Goal: Participate in discussion: Engage in conversation with other users on a specific topic

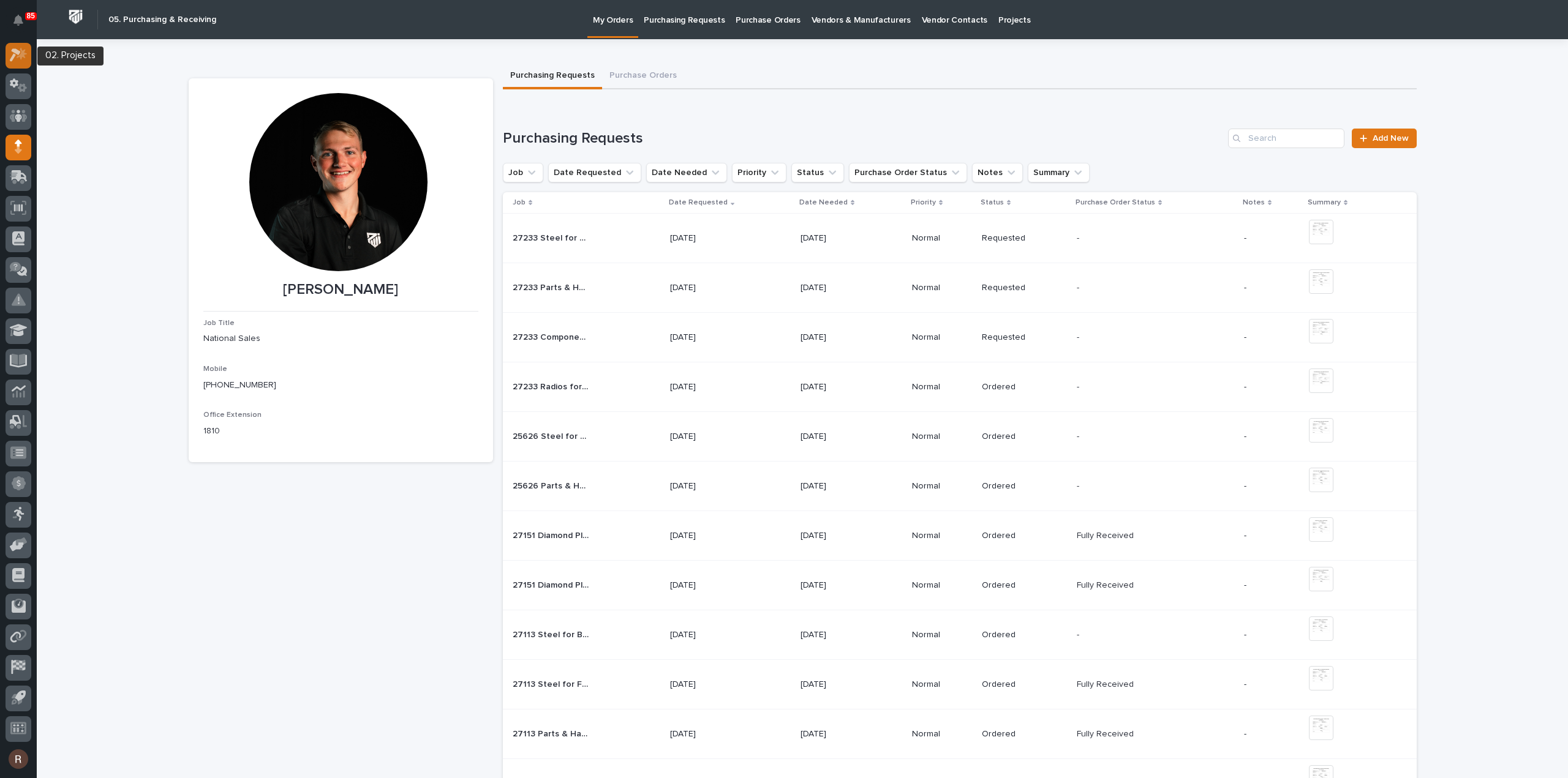
click at [18, 65] on div at bounding box center [18, 55] width 26 height 26
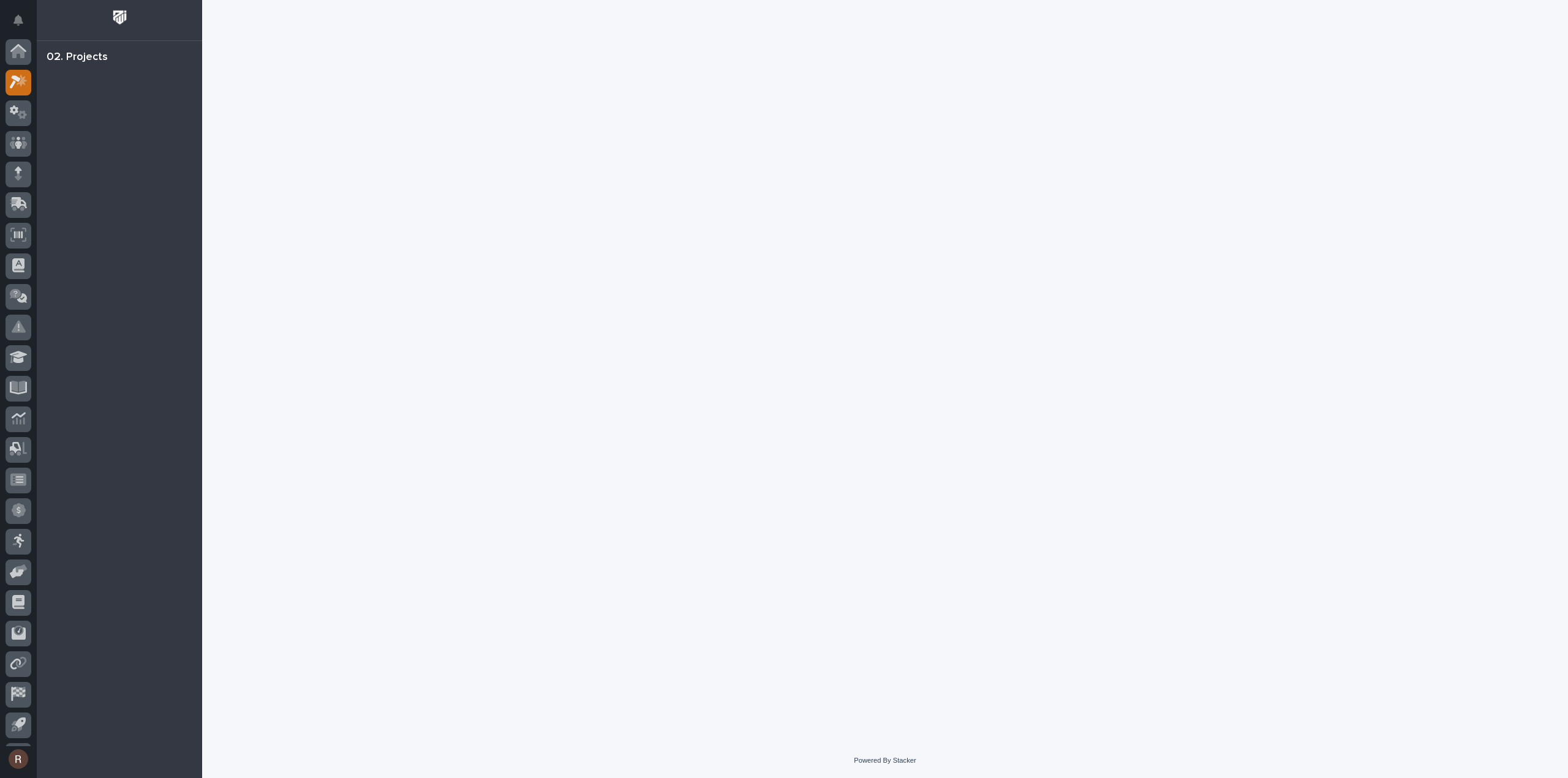
scroll to position [27, 0]
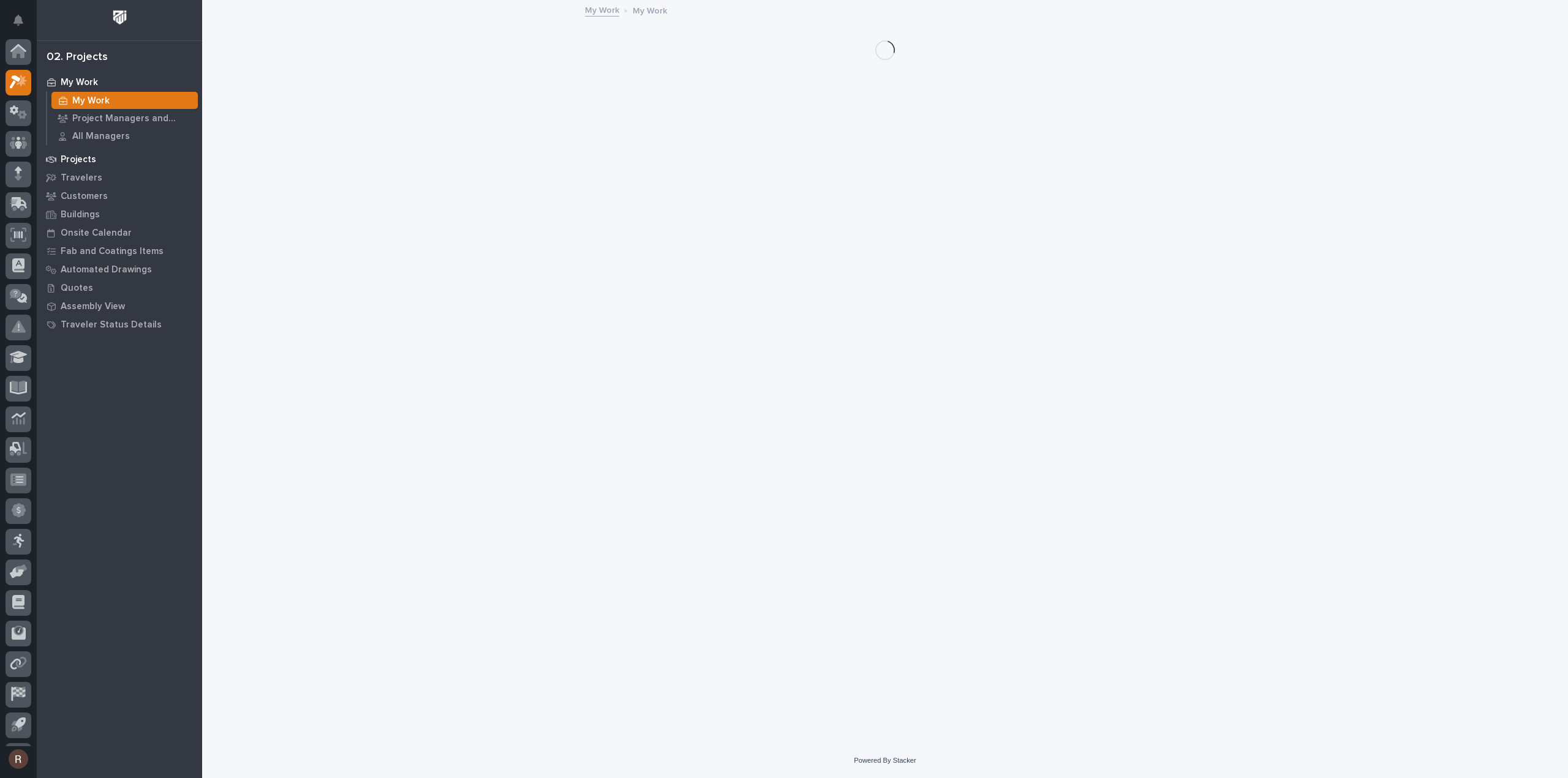
scroll to position [27, 0]
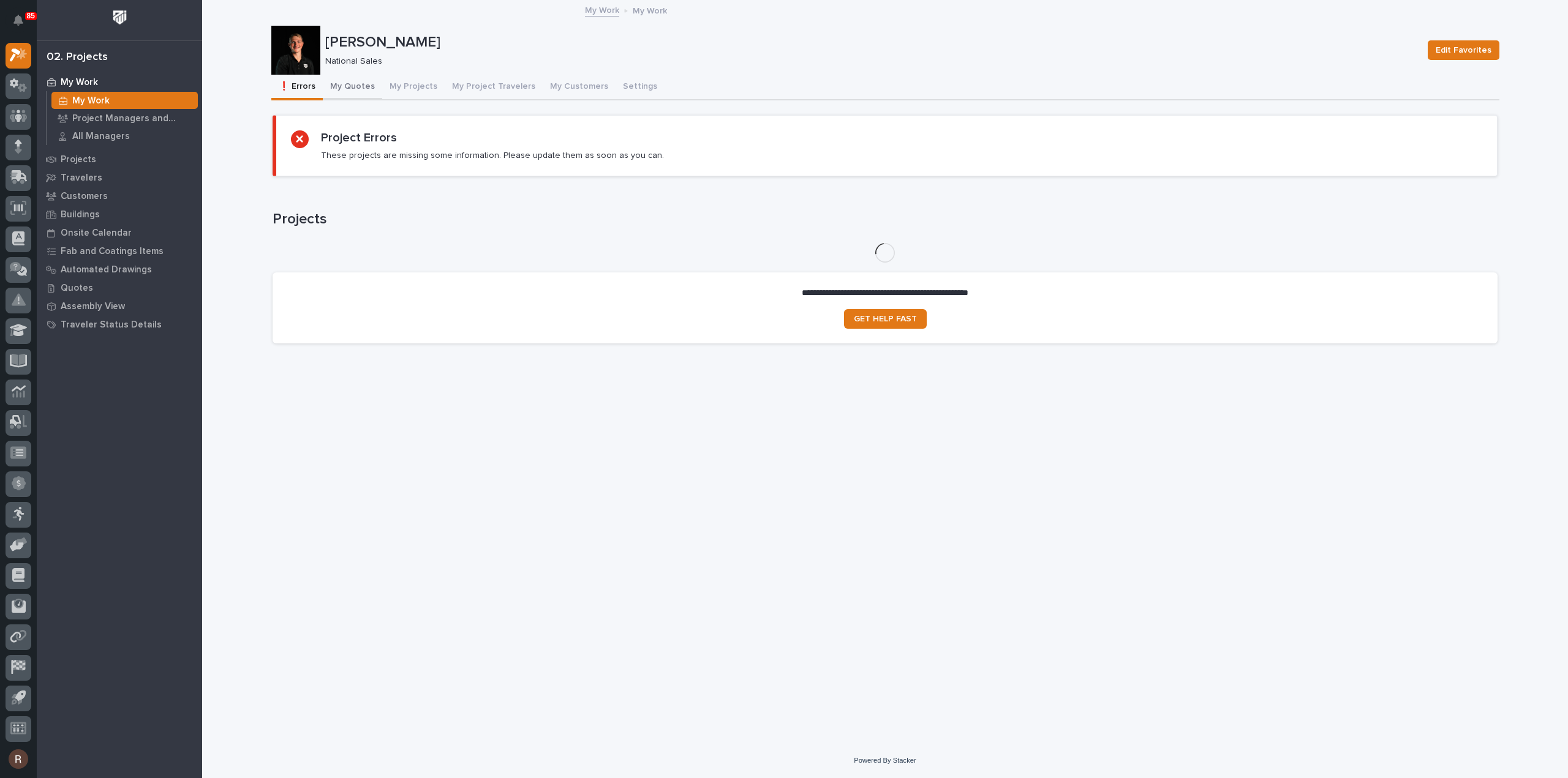
click at [341, 90] on button "My Quotes" at bounding box center [352, 87] width 59 height 26
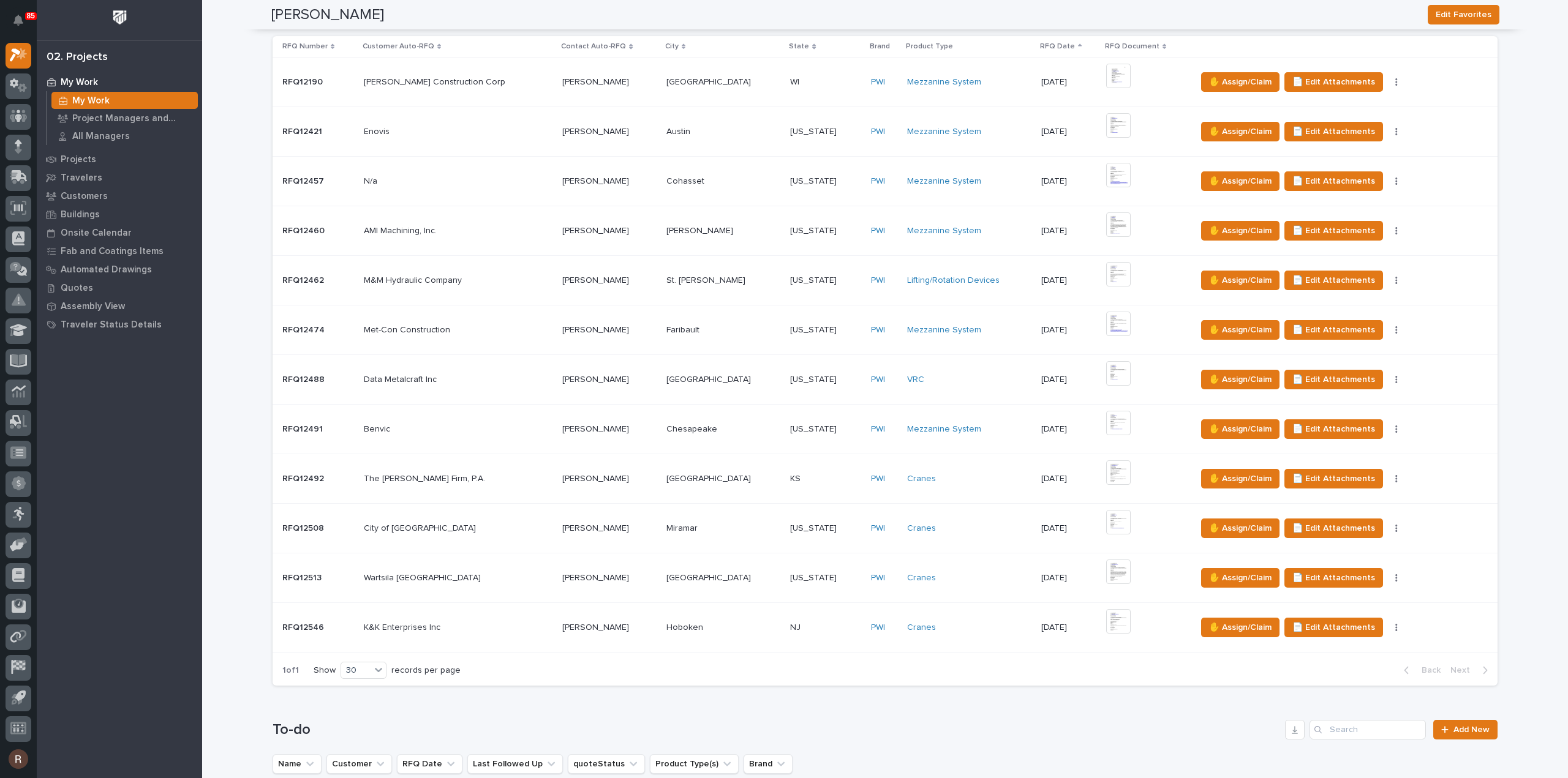
scroll to position [612, 0]
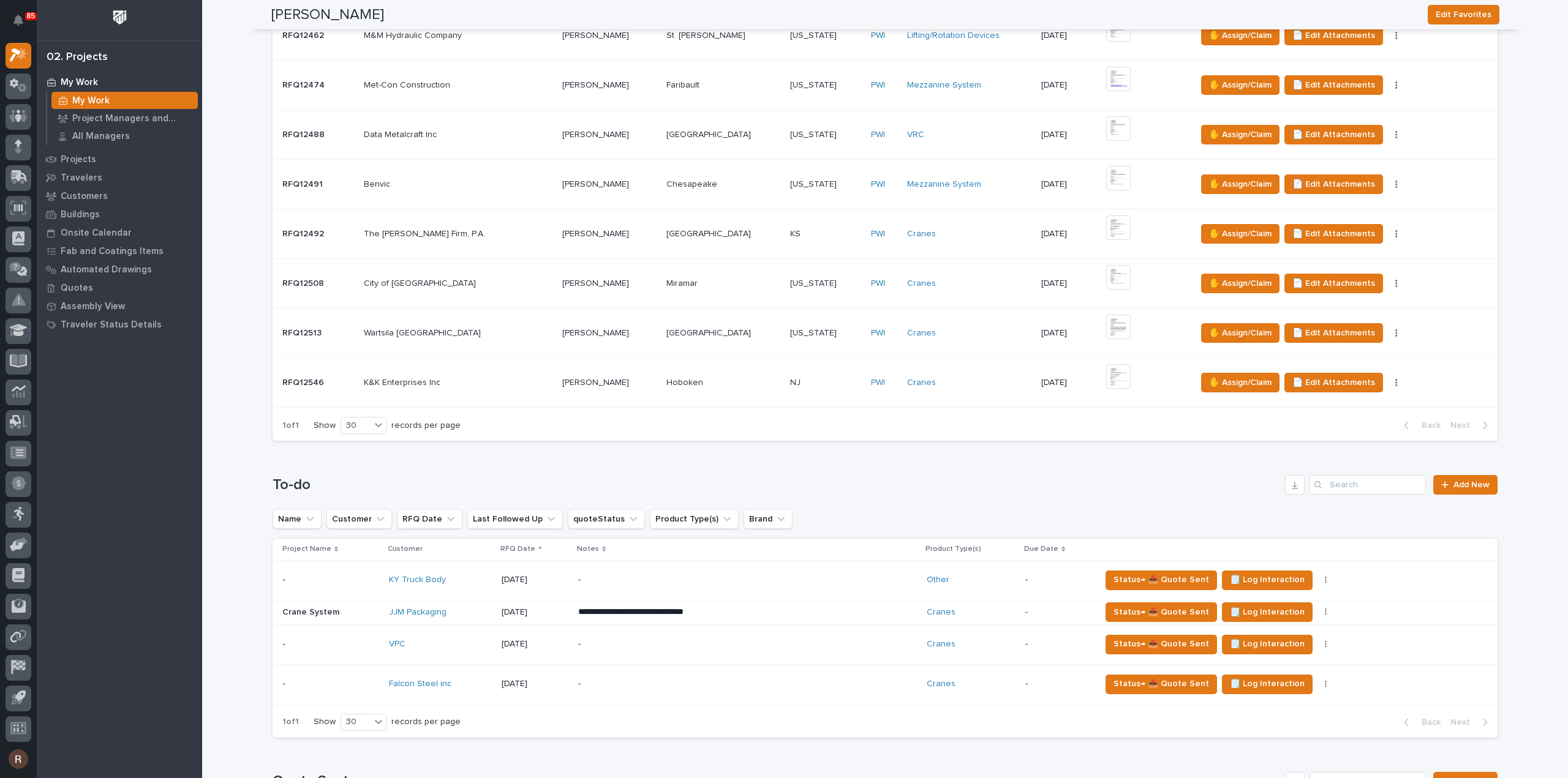
click at [481, 681] on div "Falcon Steel inc" at bounding box center [440, 684] width 103 height 10
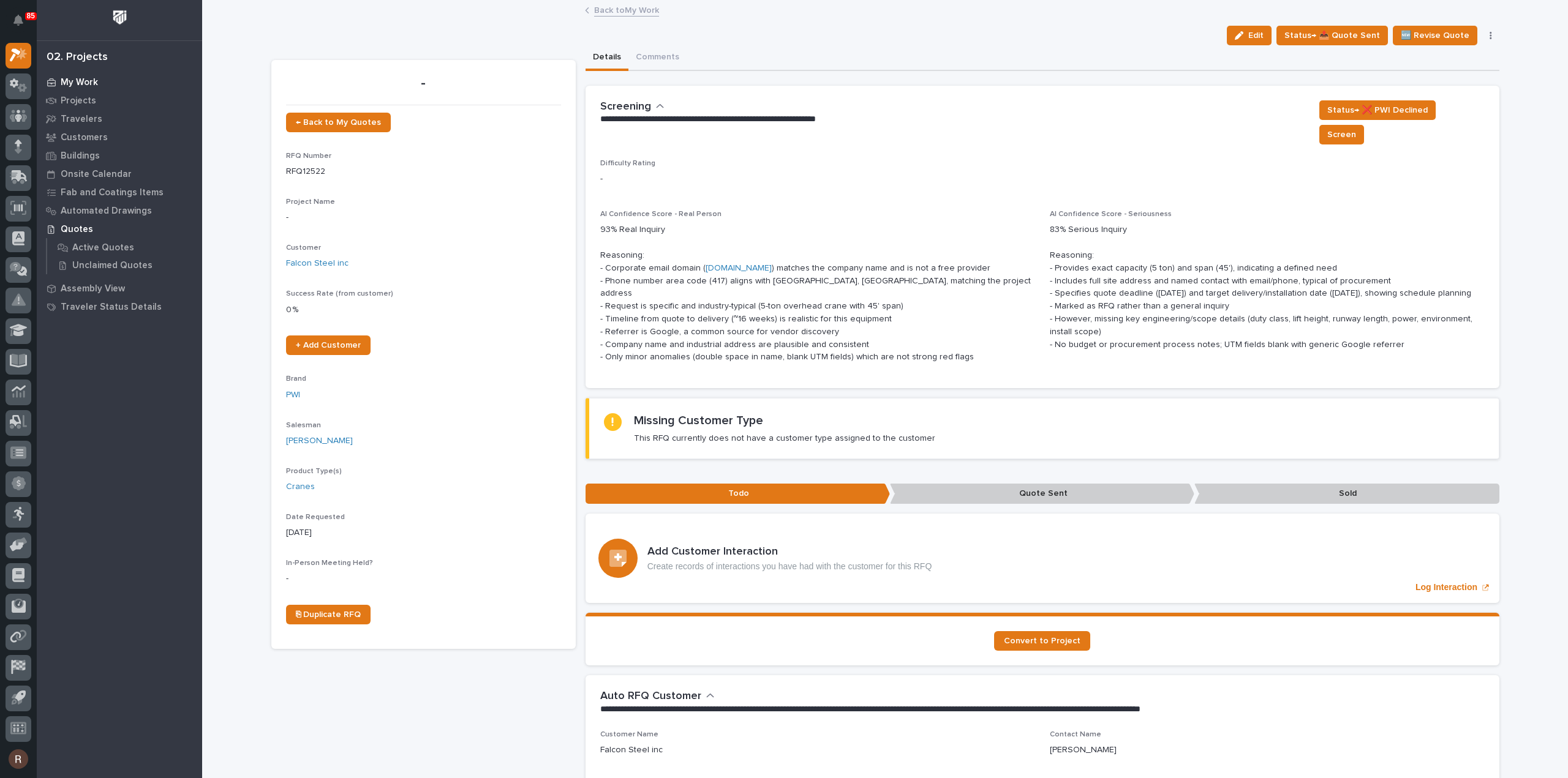
click at [101, 79] on div "My Work" at bounding box center [119, 81] width 159 height 17
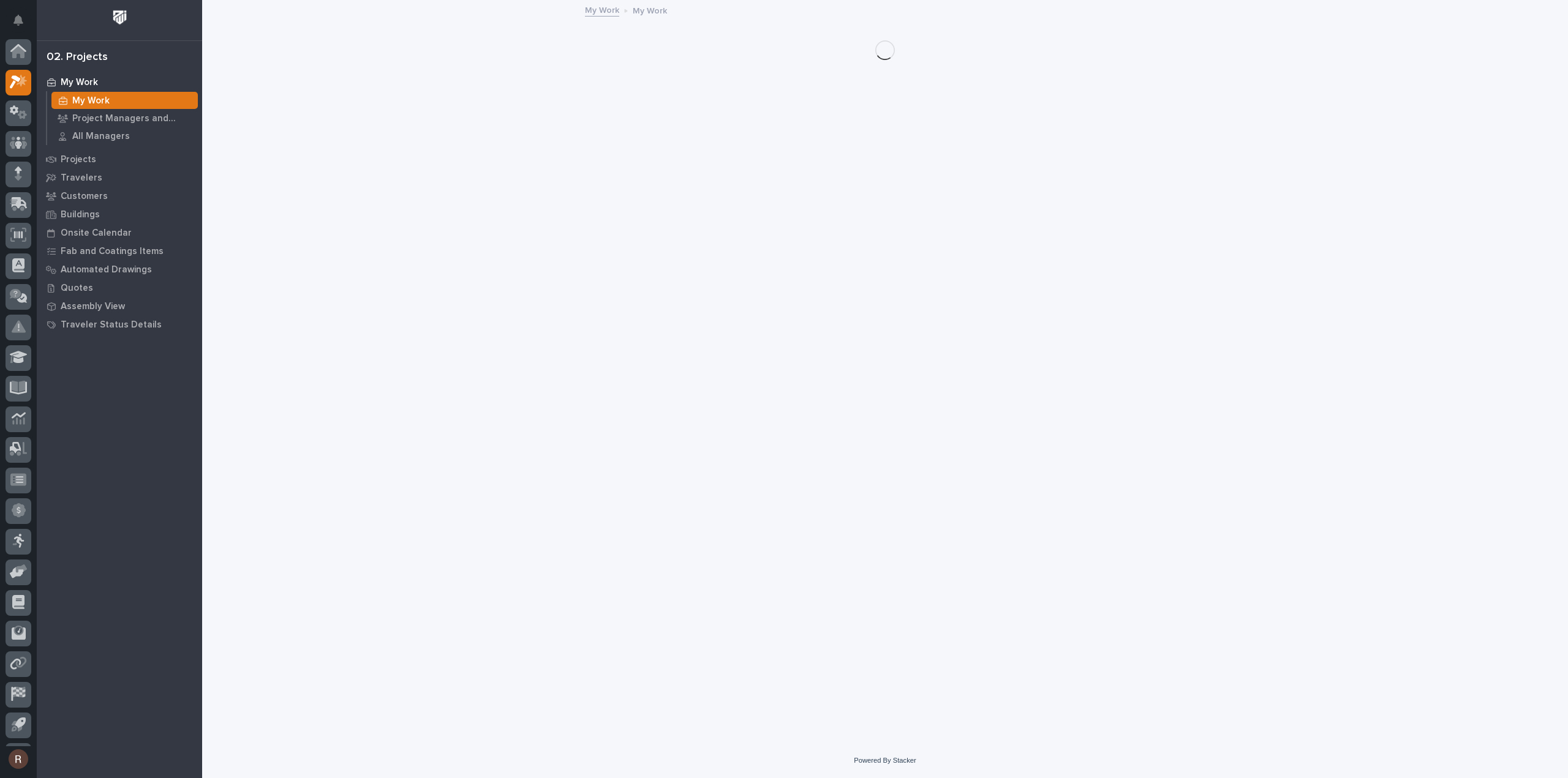
scroll to position [27, 0]
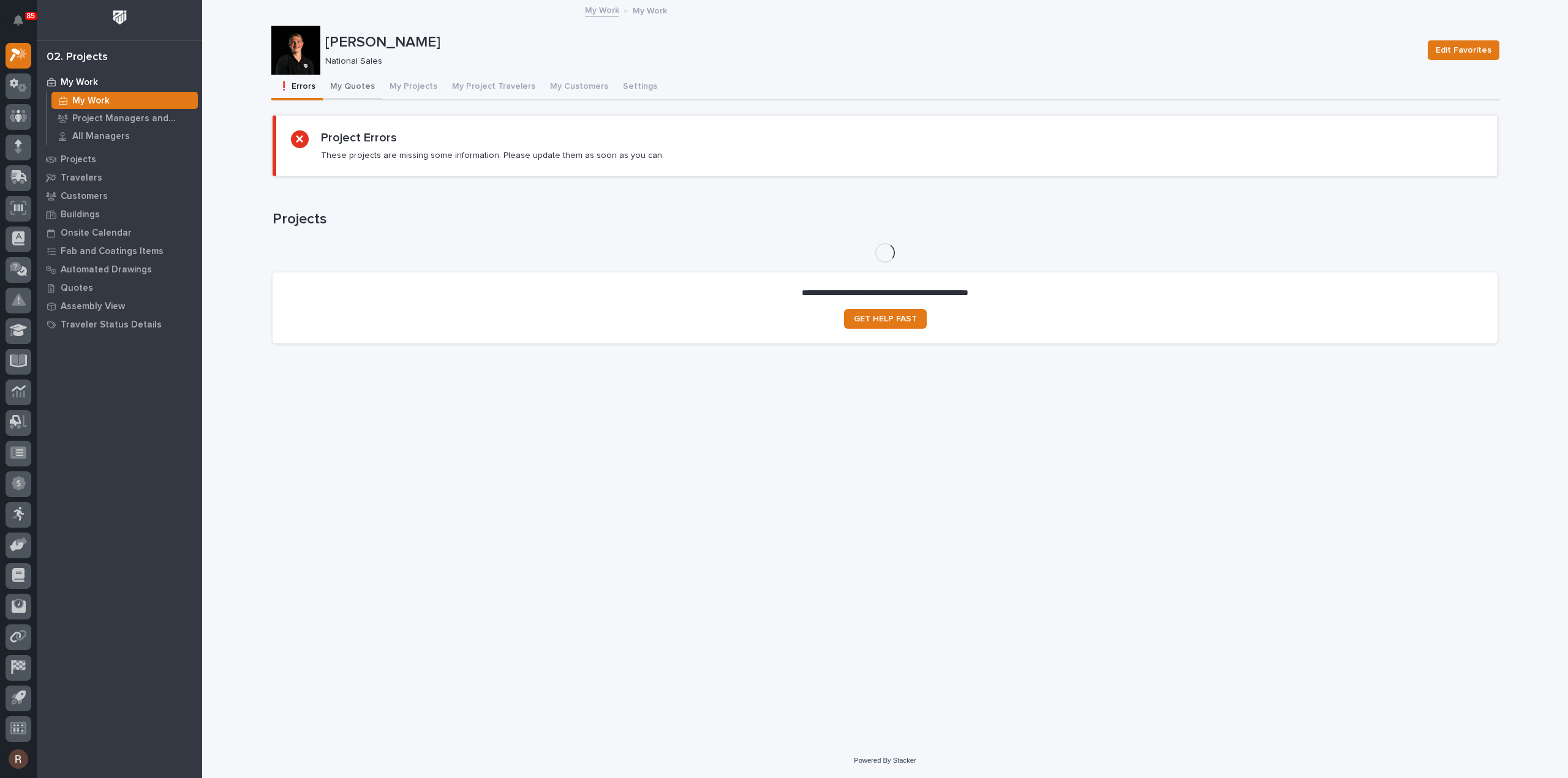
click at [365, 83] on button "My Quotes" at bounding box center [352, 87] width 59 height 26
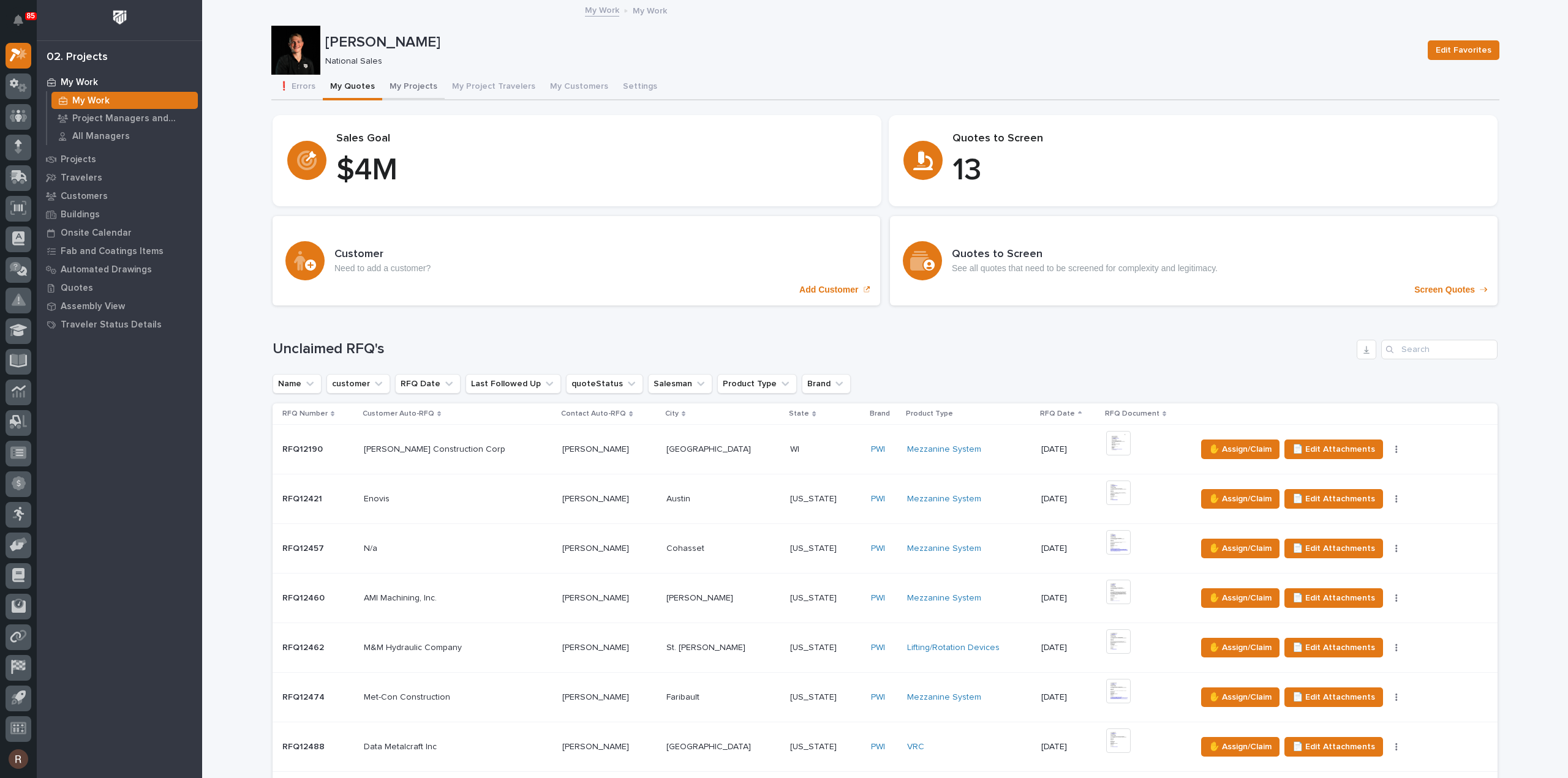
click at [402, 83] on button "My Projects" at bounding box center [413, 87] width 62 height 26
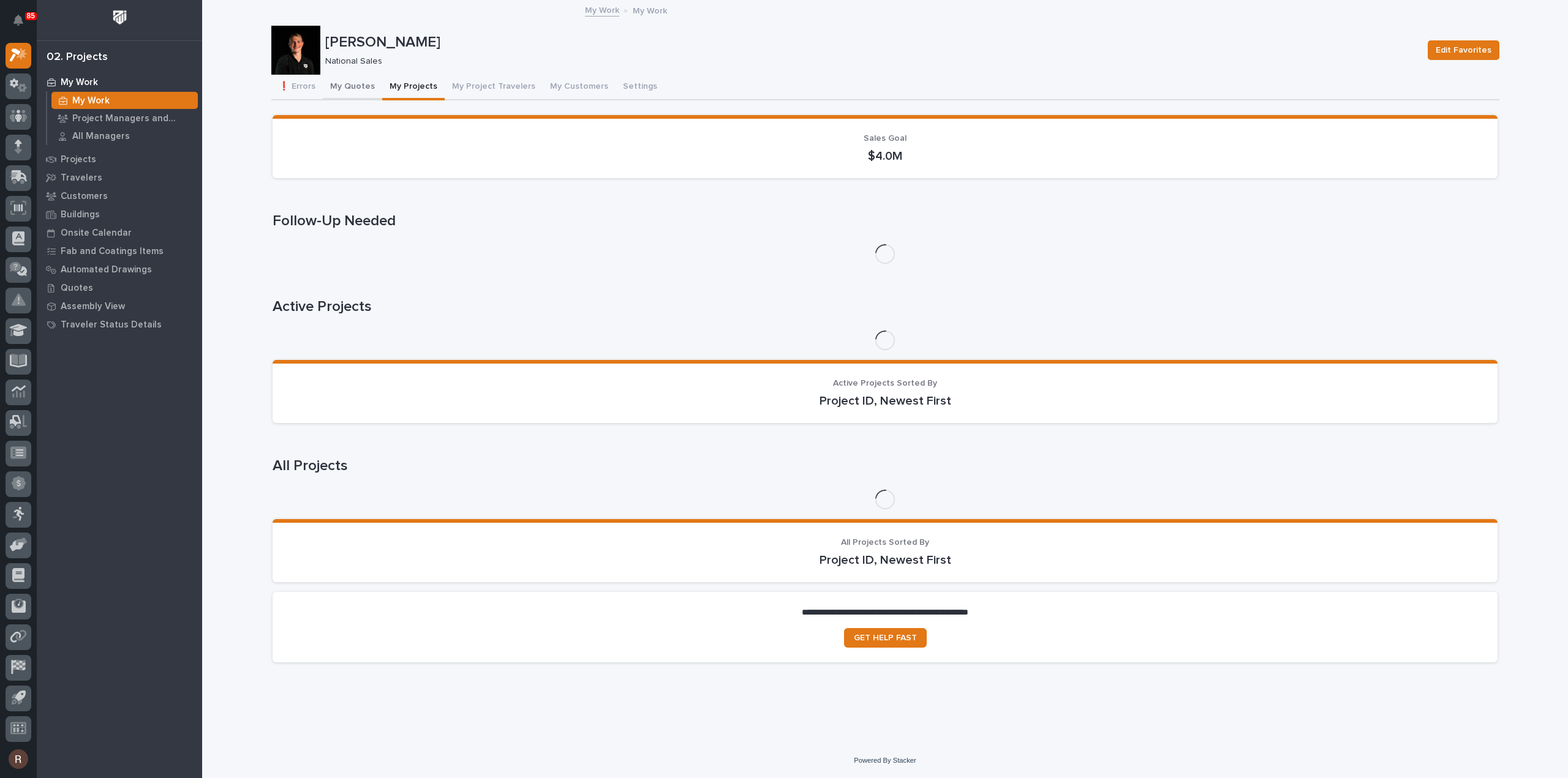
click at [371, 84] on button "My Quotes" at bounding box center [352, 87] width 59 height 26
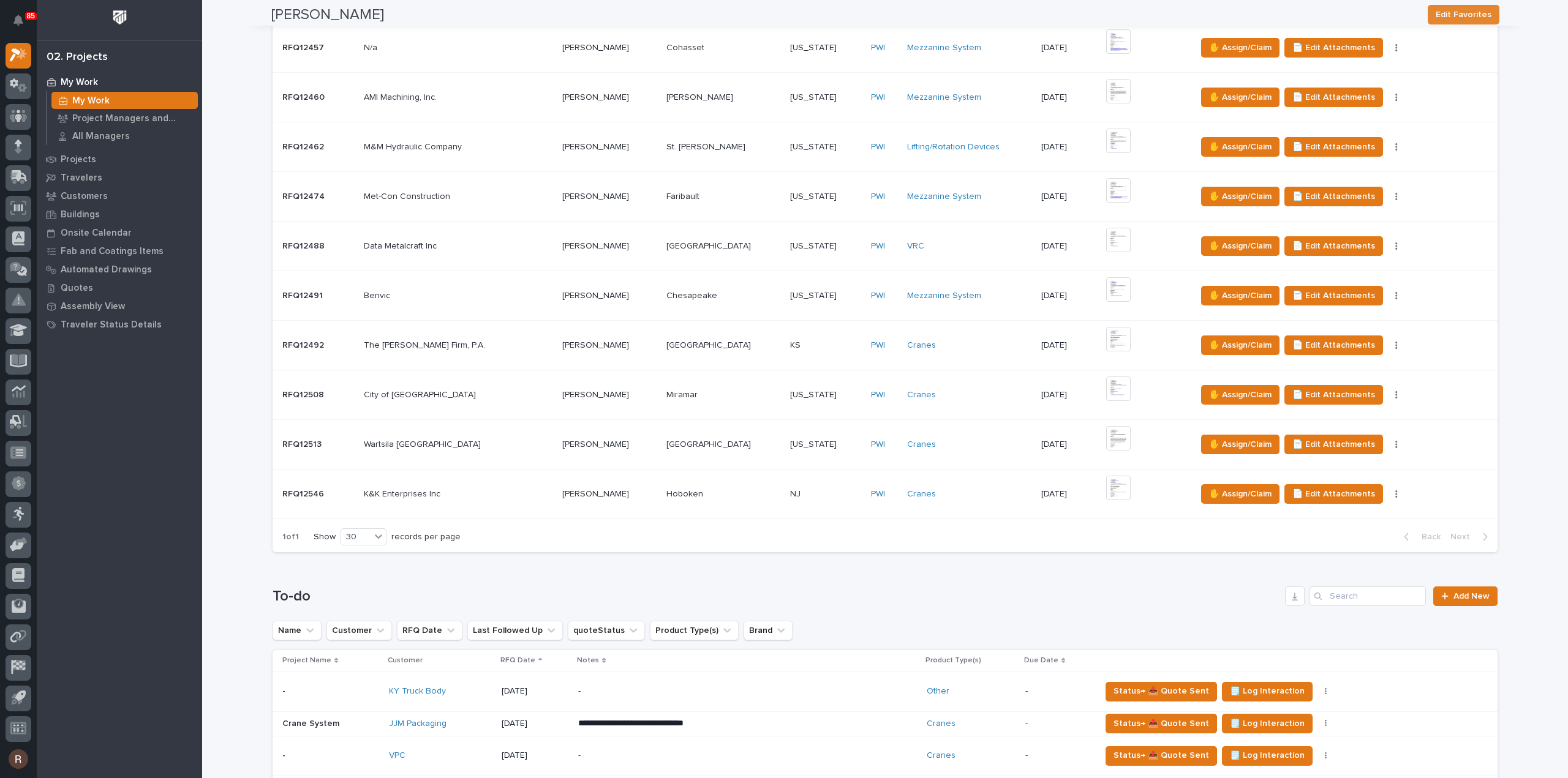
scroll to position [1346, 0]
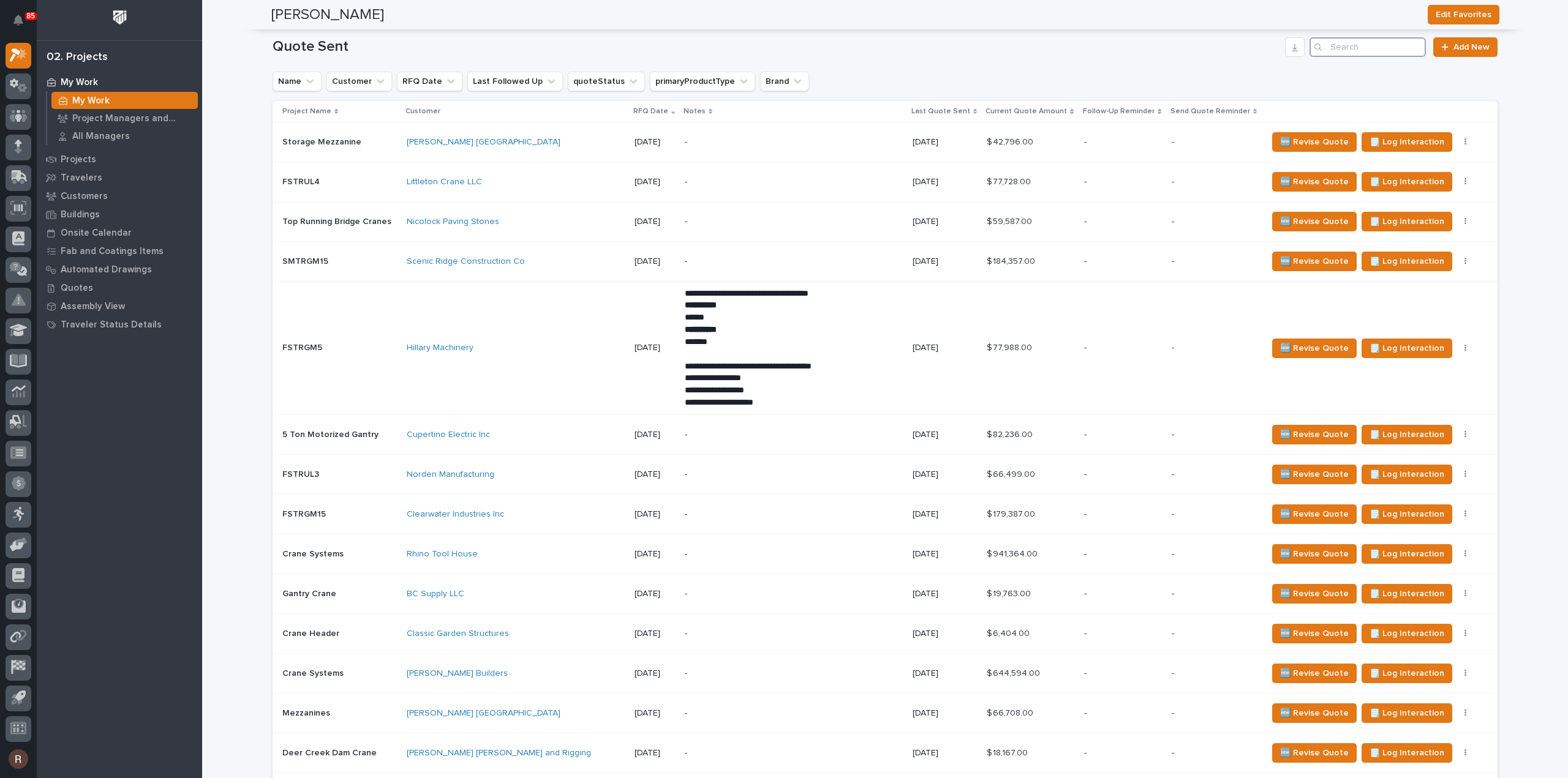
click at [1365, 46] on input "Search" at bounding box center [1368, 47] width 116 height 20
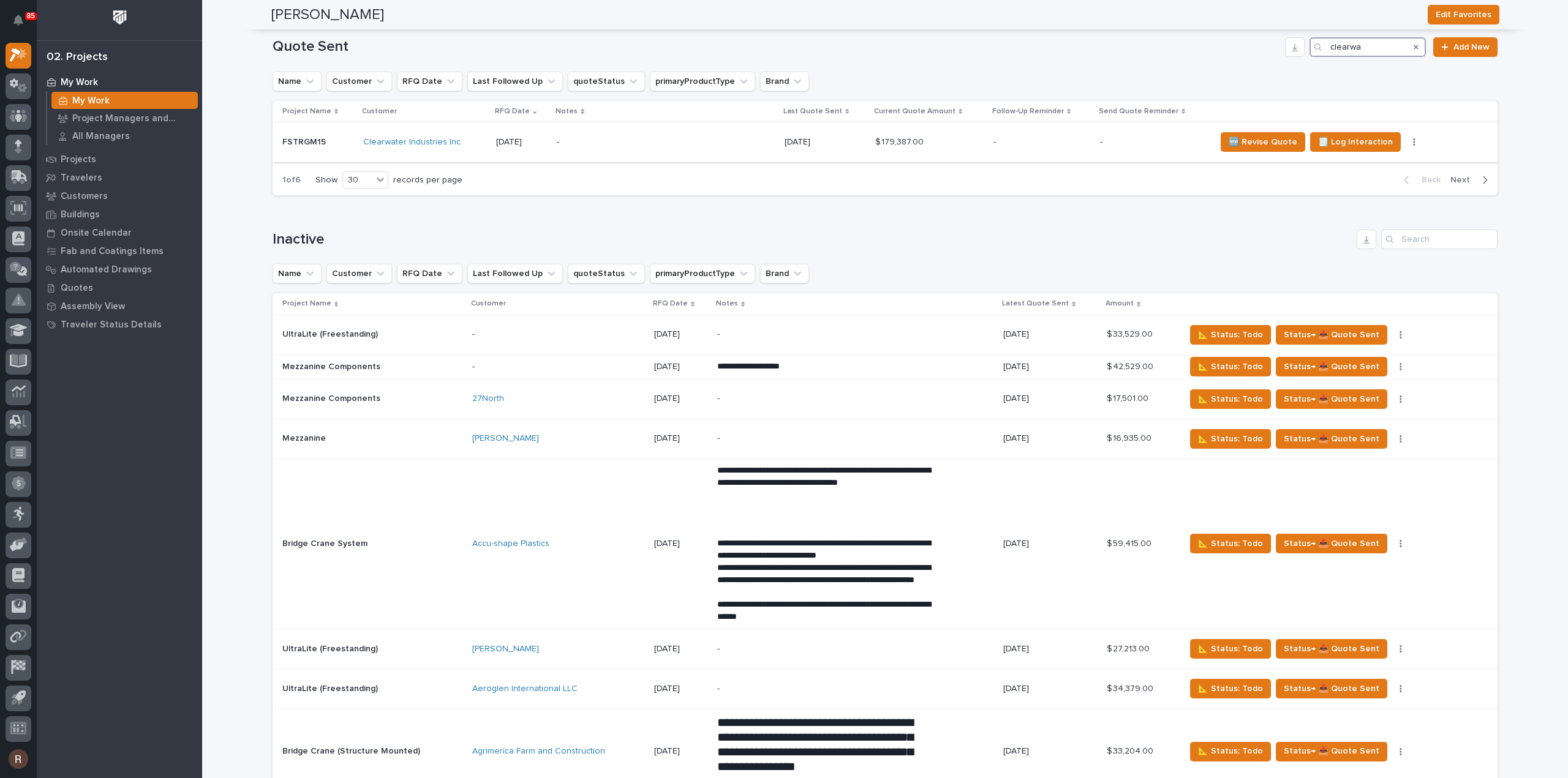
type input "clearwa"
click at [607, 142] on p "-" at bounding box center [664, 142] width 214 height 10
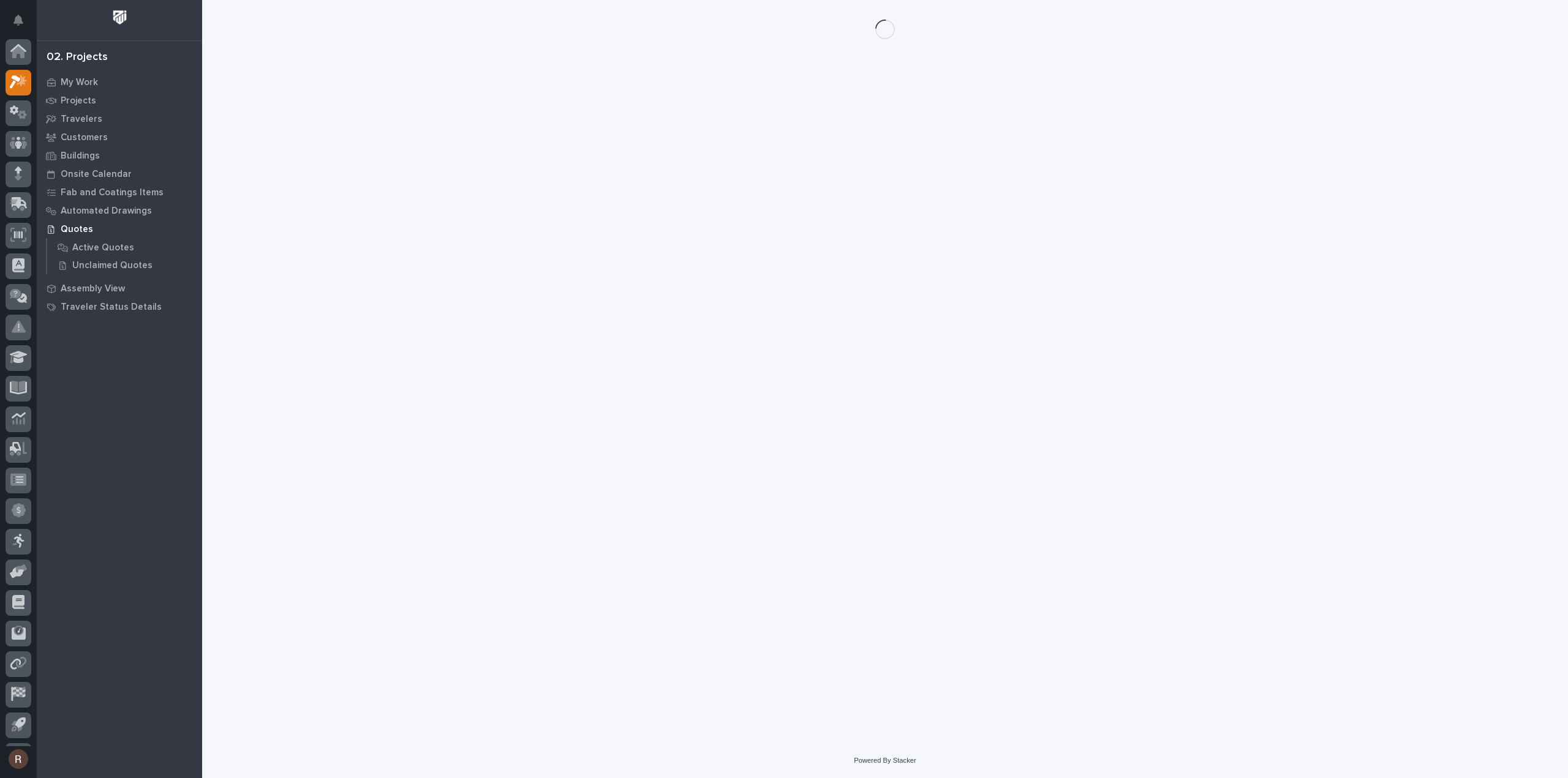
scroll to position [27, 0]
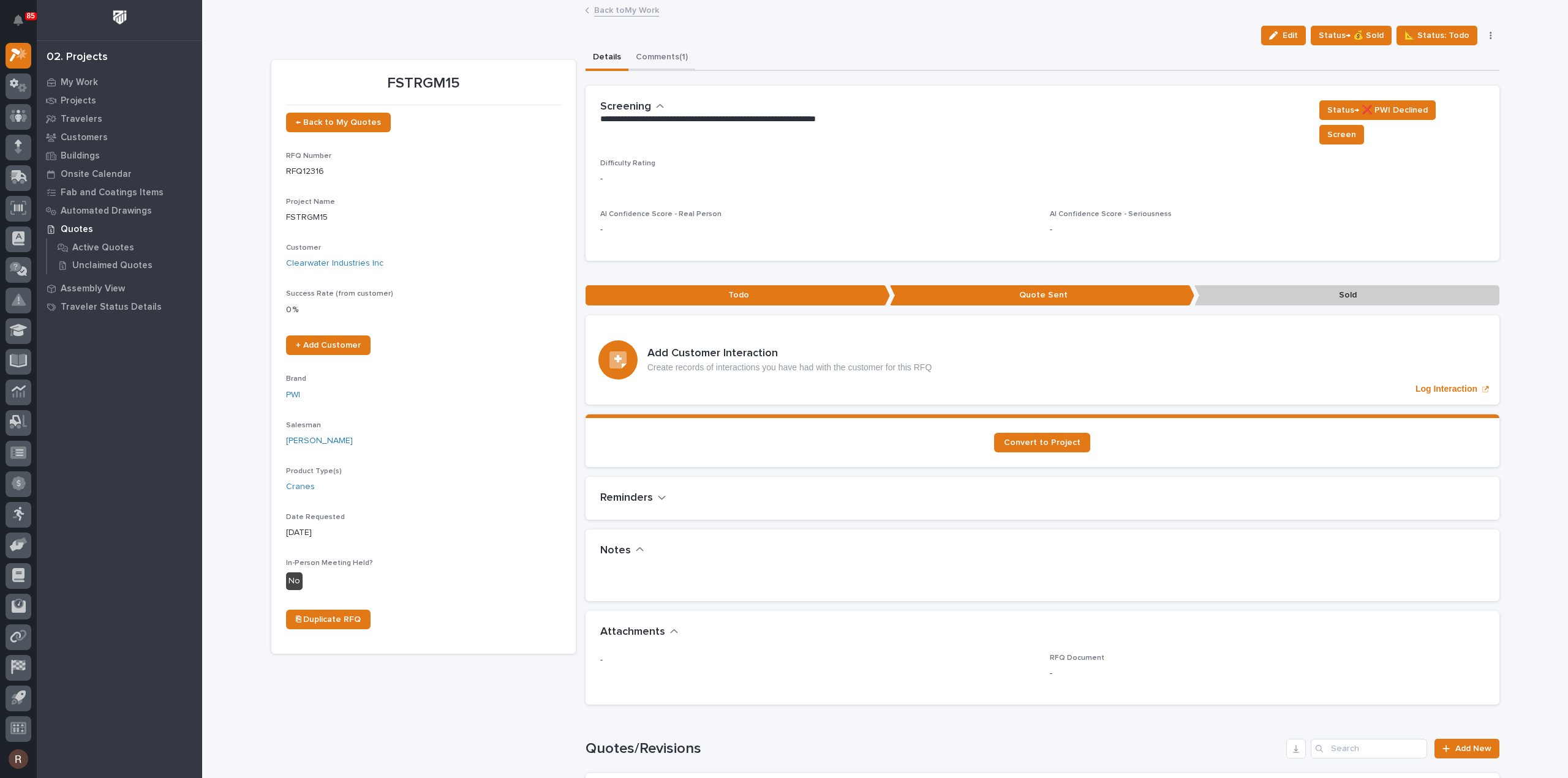
click at [638, 54] on button "Comments (1)" at bounding box center [661, 58] width 67 height 26
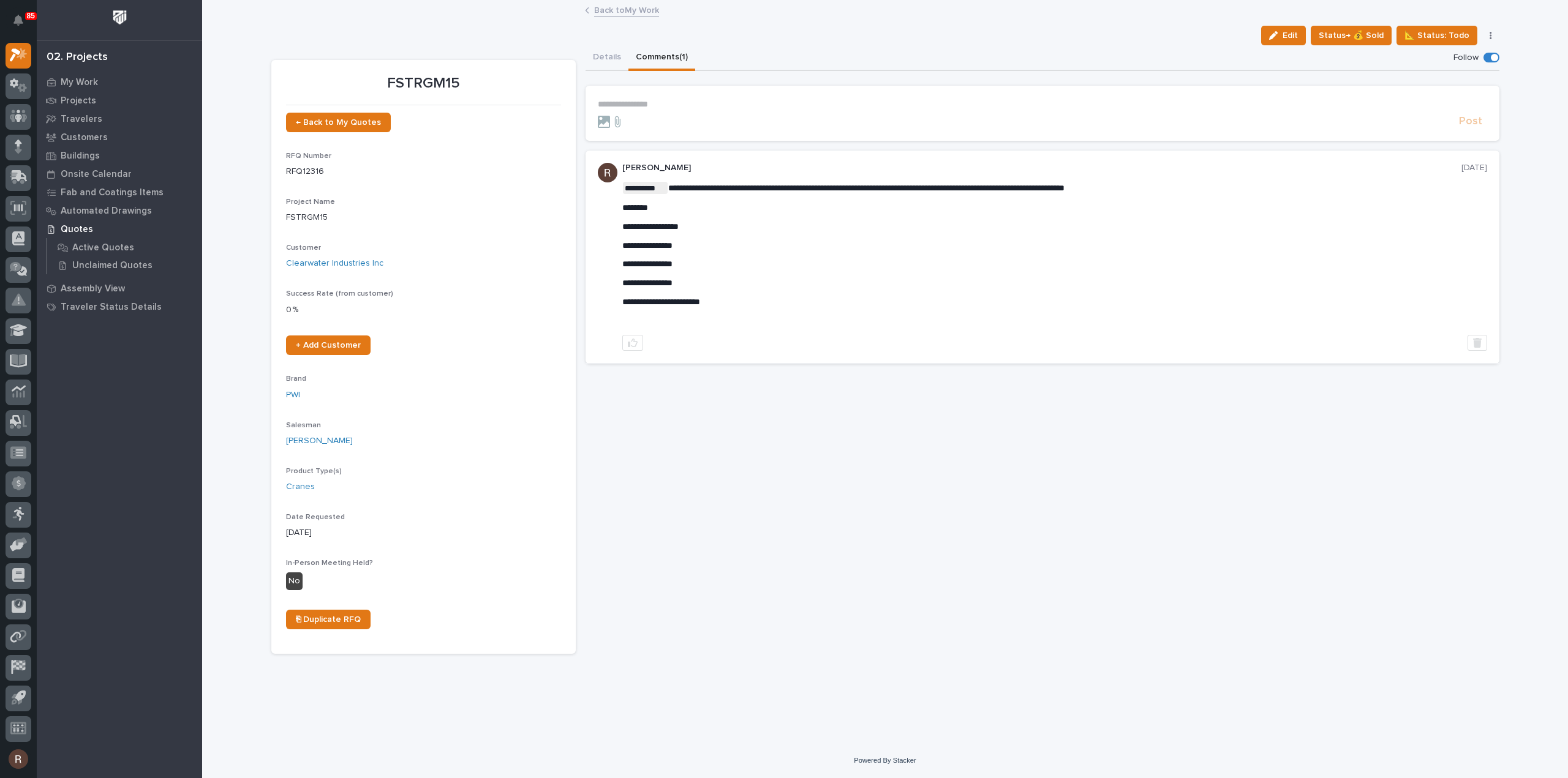
click at [1514, 177] on div "**********" at bounding box center [884, 372] width 1365 height 742
click at [798, 432] on div "**********" at bounding box center [1042, 349] width 914 height 608
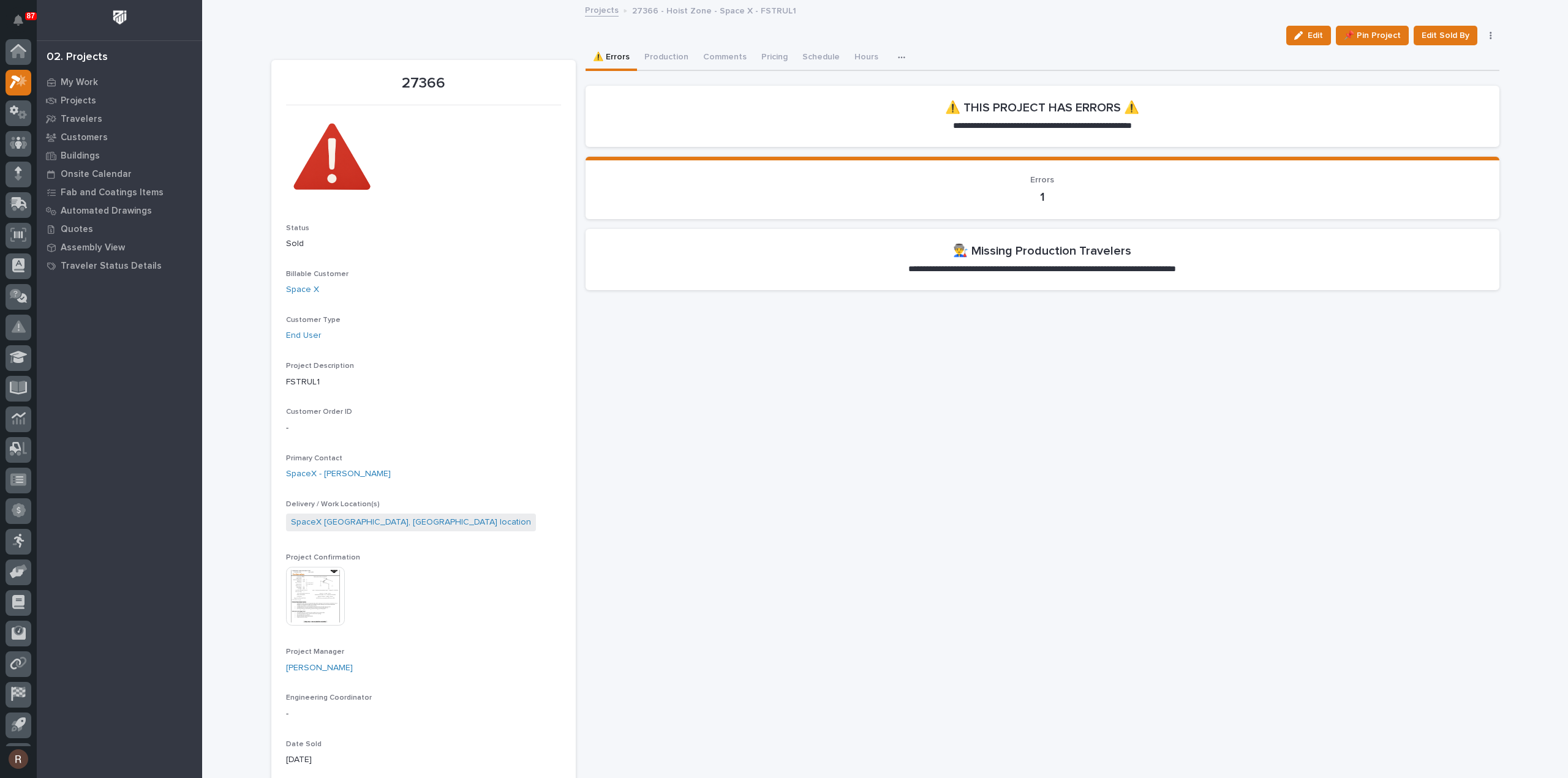
scroll to position [27, 0]
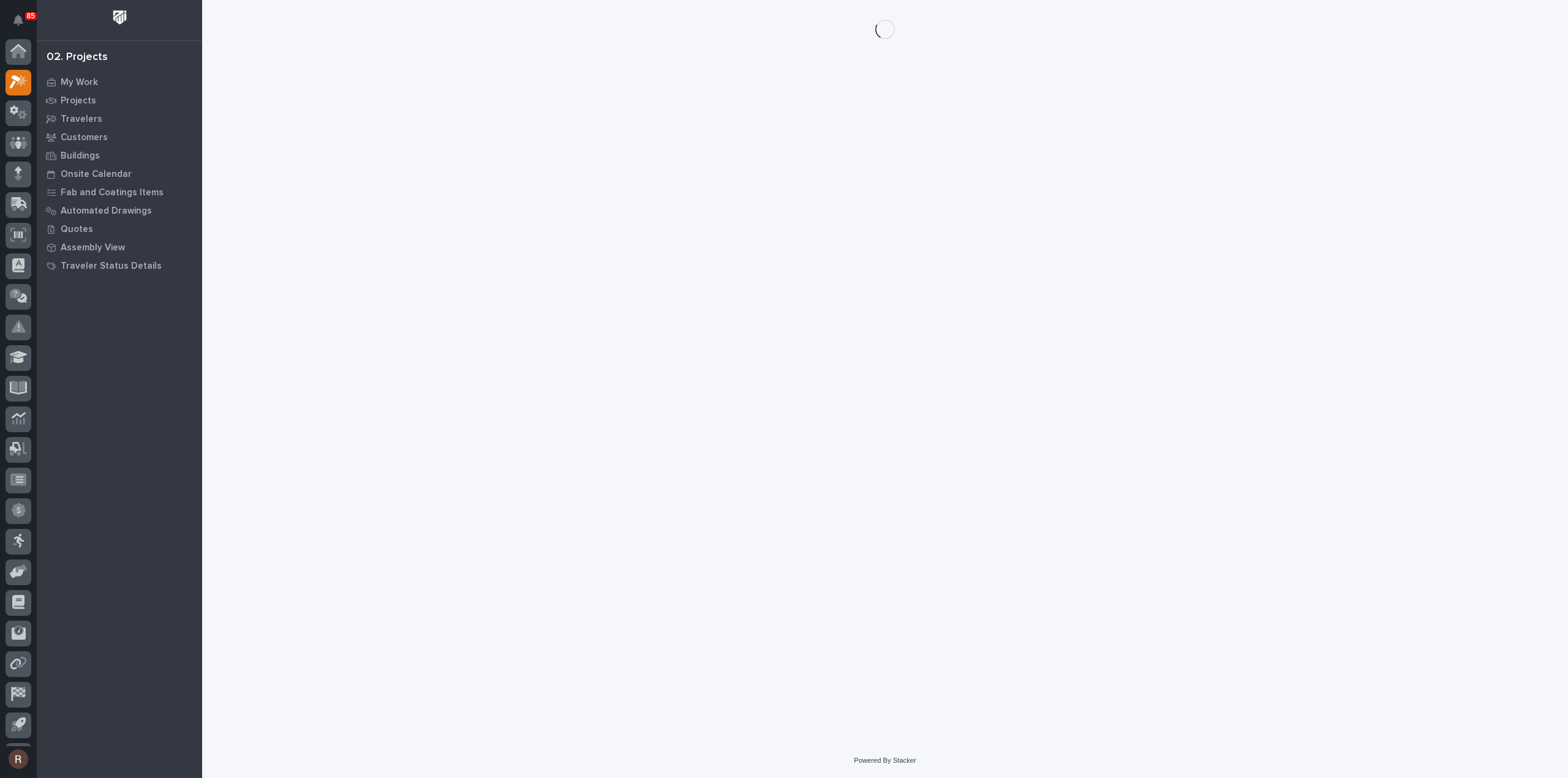
scroll to position [27, 0]
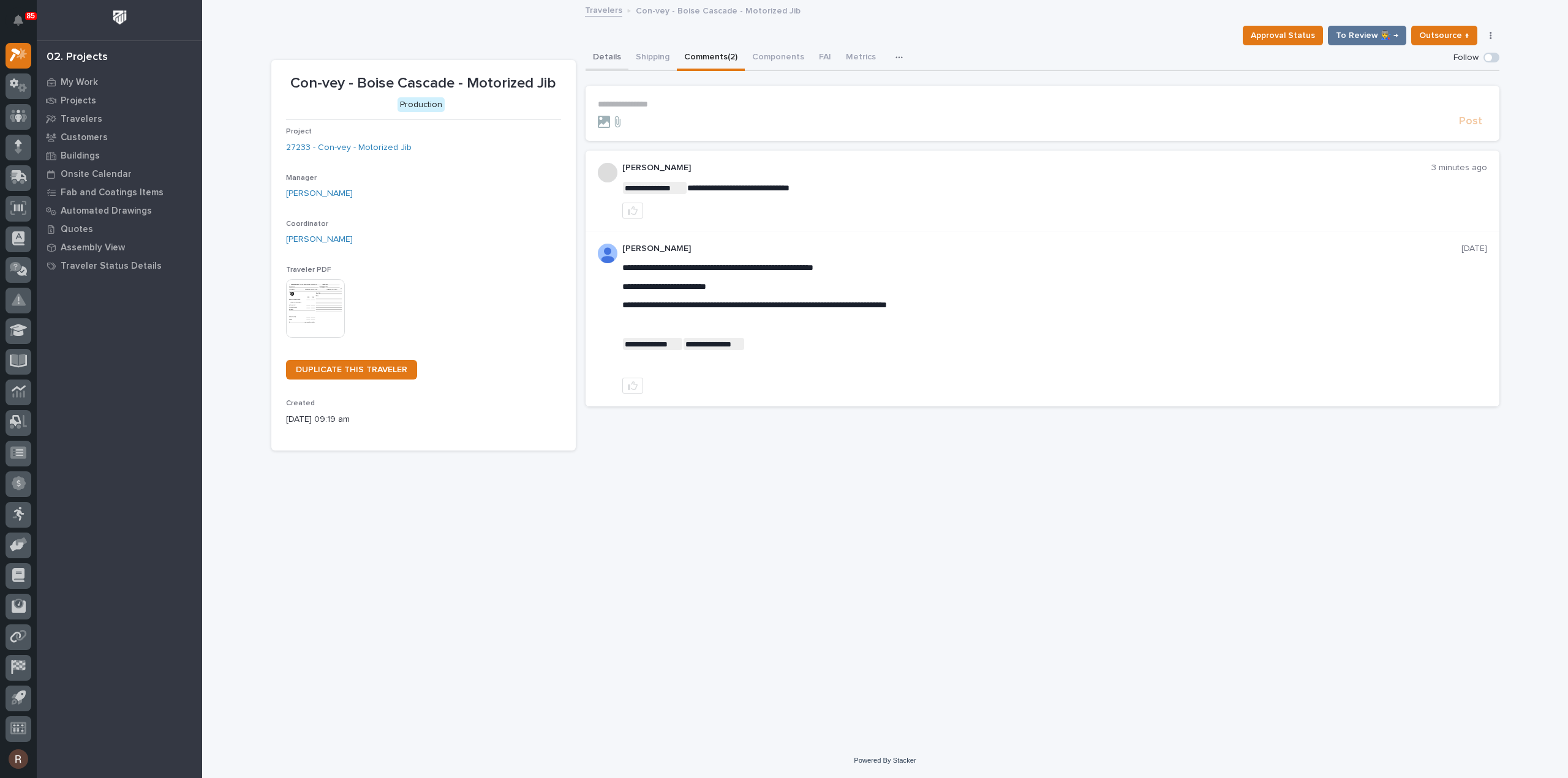
click at [600, 58] on button "Details" at bounding box center [607, 58] width 43 height 26
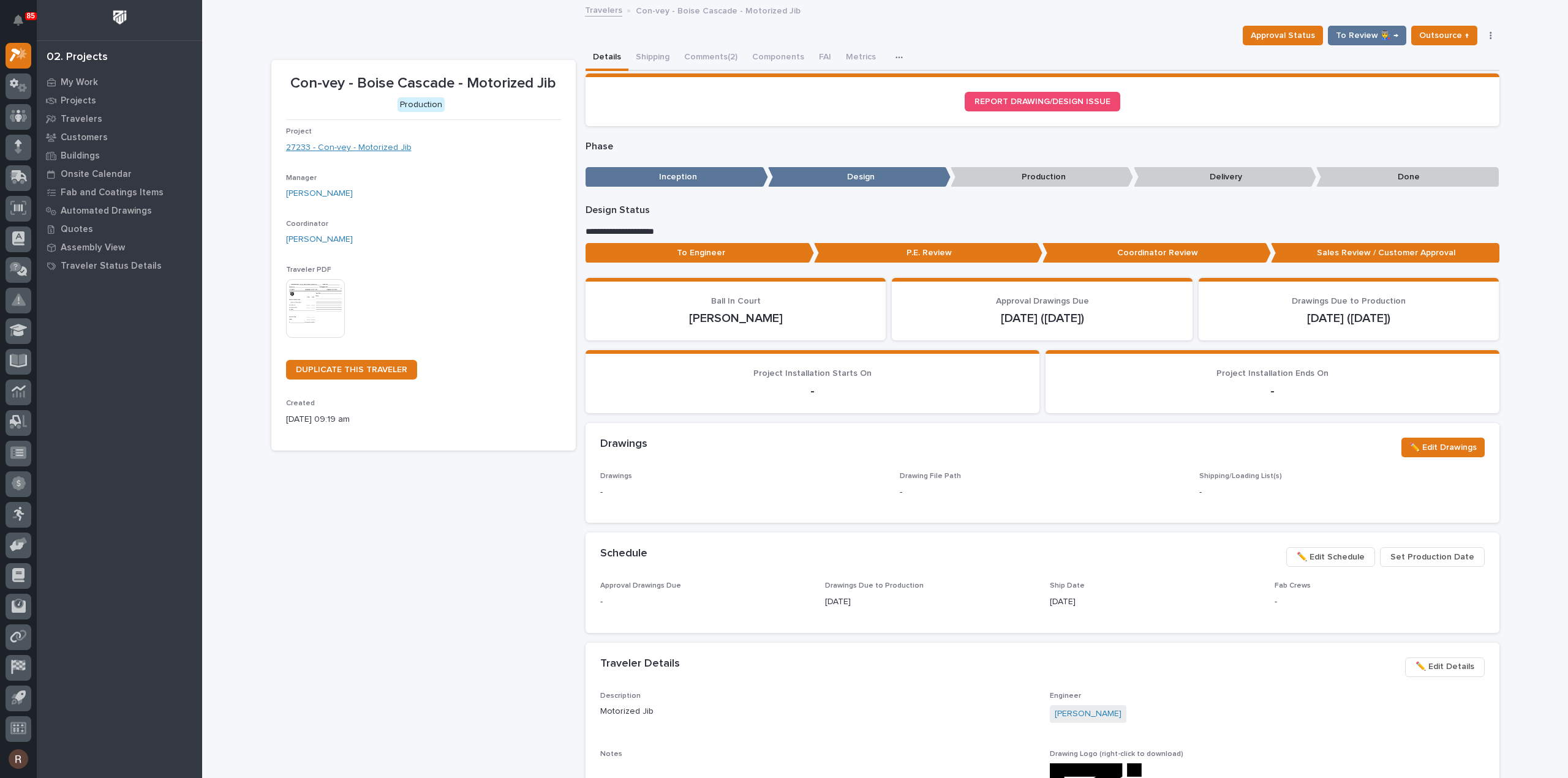
click at [359, 148] on link "27233 - Con-vey - Motorized Jib" at bounding box center [348, 148] width 126 height 13
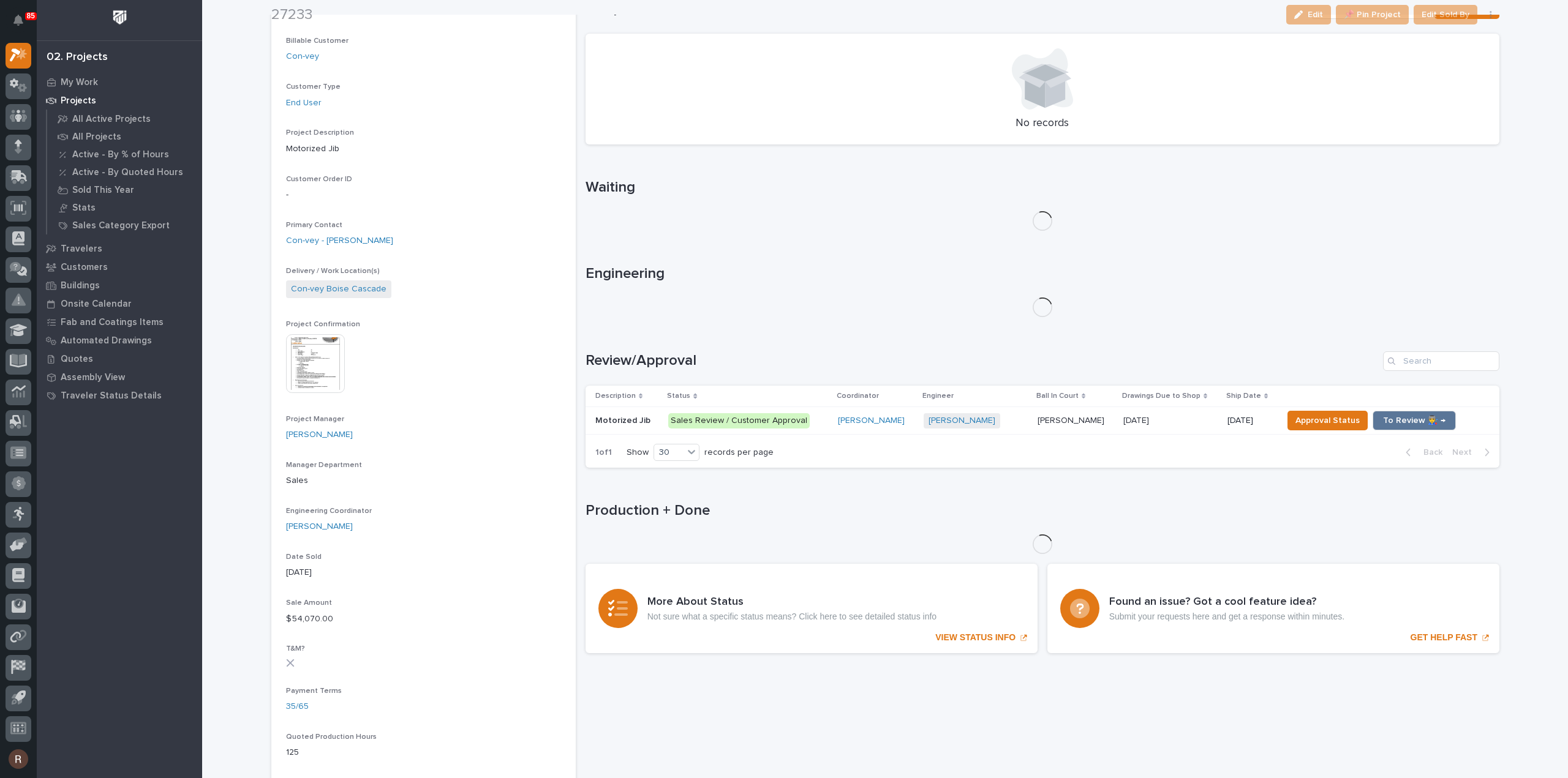
scroll to position [183, 0]
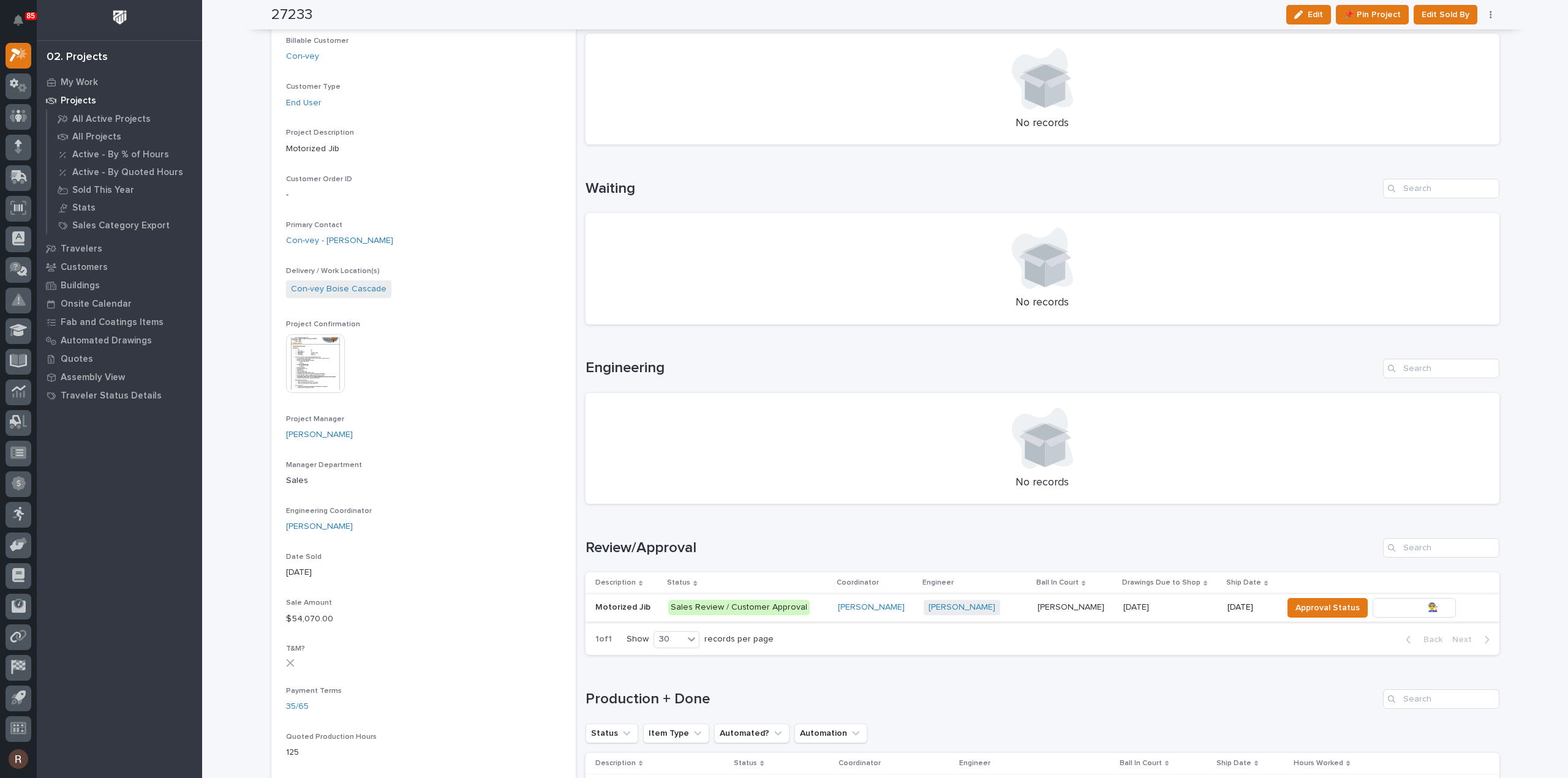
click at [1400, 603] on span "To Review 👨‍🏭 →" at bounding box center [1414, 608] width 62 height 15
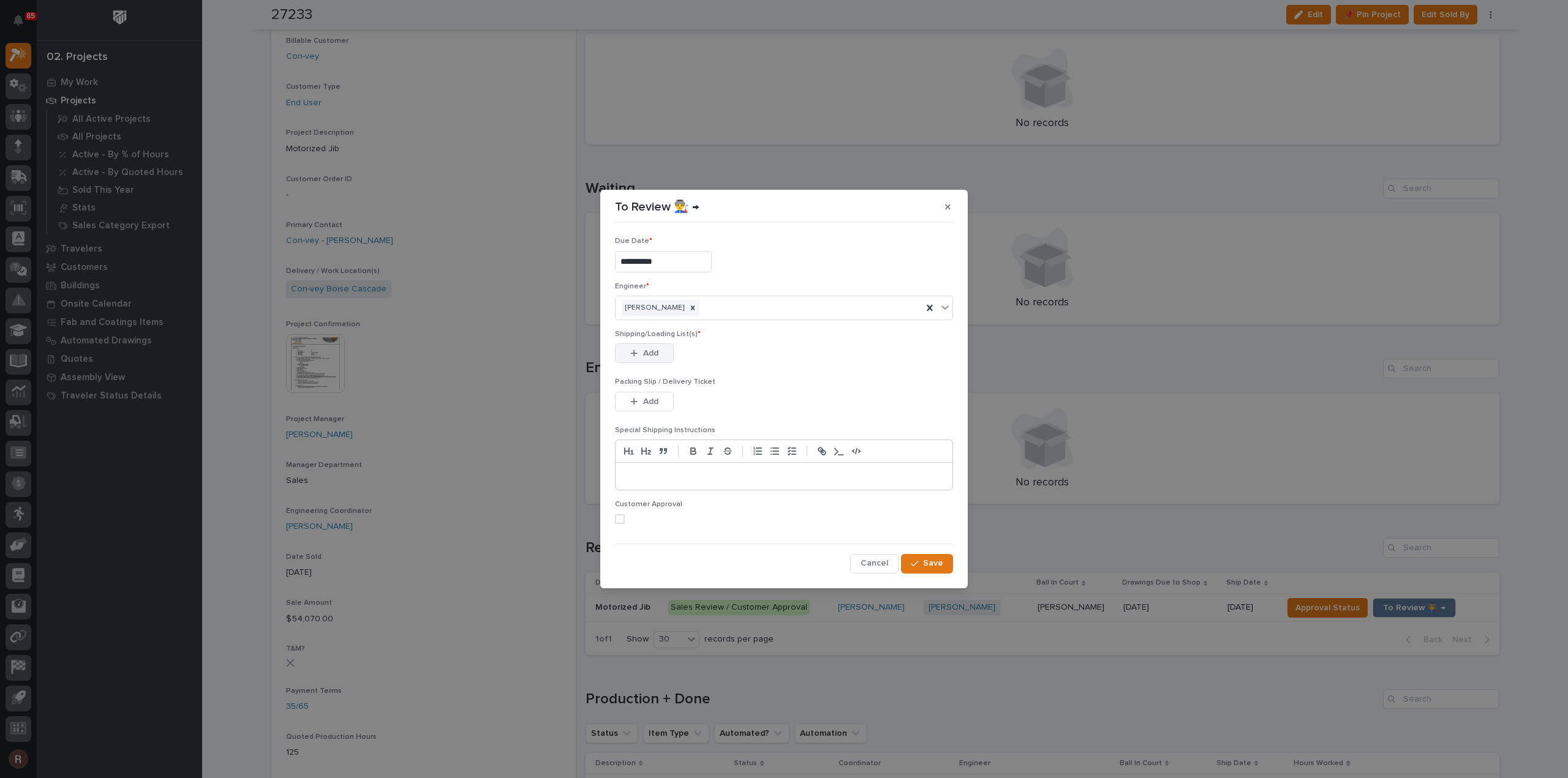
click at [630, 357] on icon "button" at bounding box center [634, 353] width 7 height 9
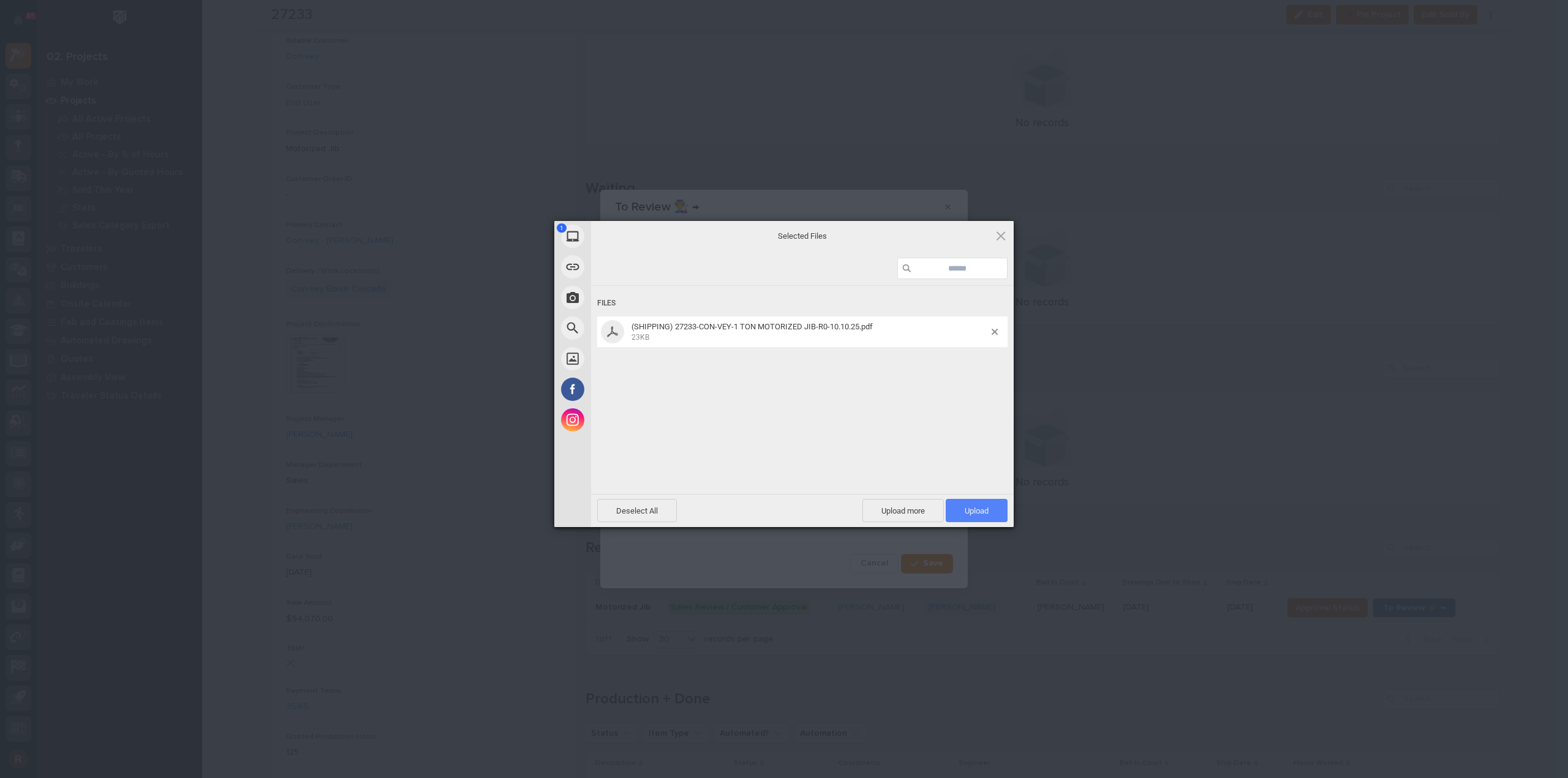
click at [974, 505] on span "Upload 1" at bounding box center [976, 511] width 62 height 23
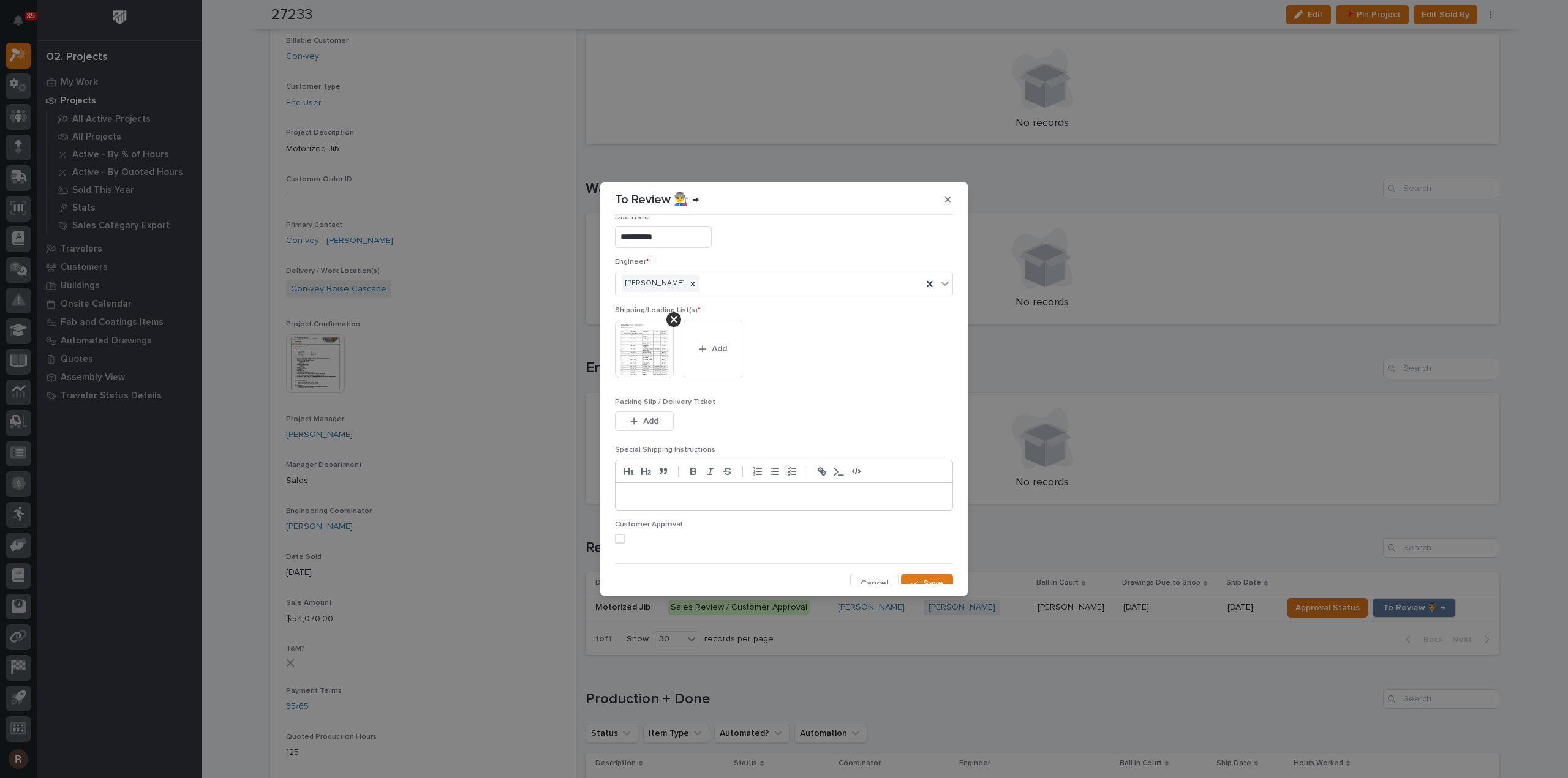
scroll to position [24, 0]
click at [931, 580] on button "Save" at bounding box center [927, 575] width 52 height 20
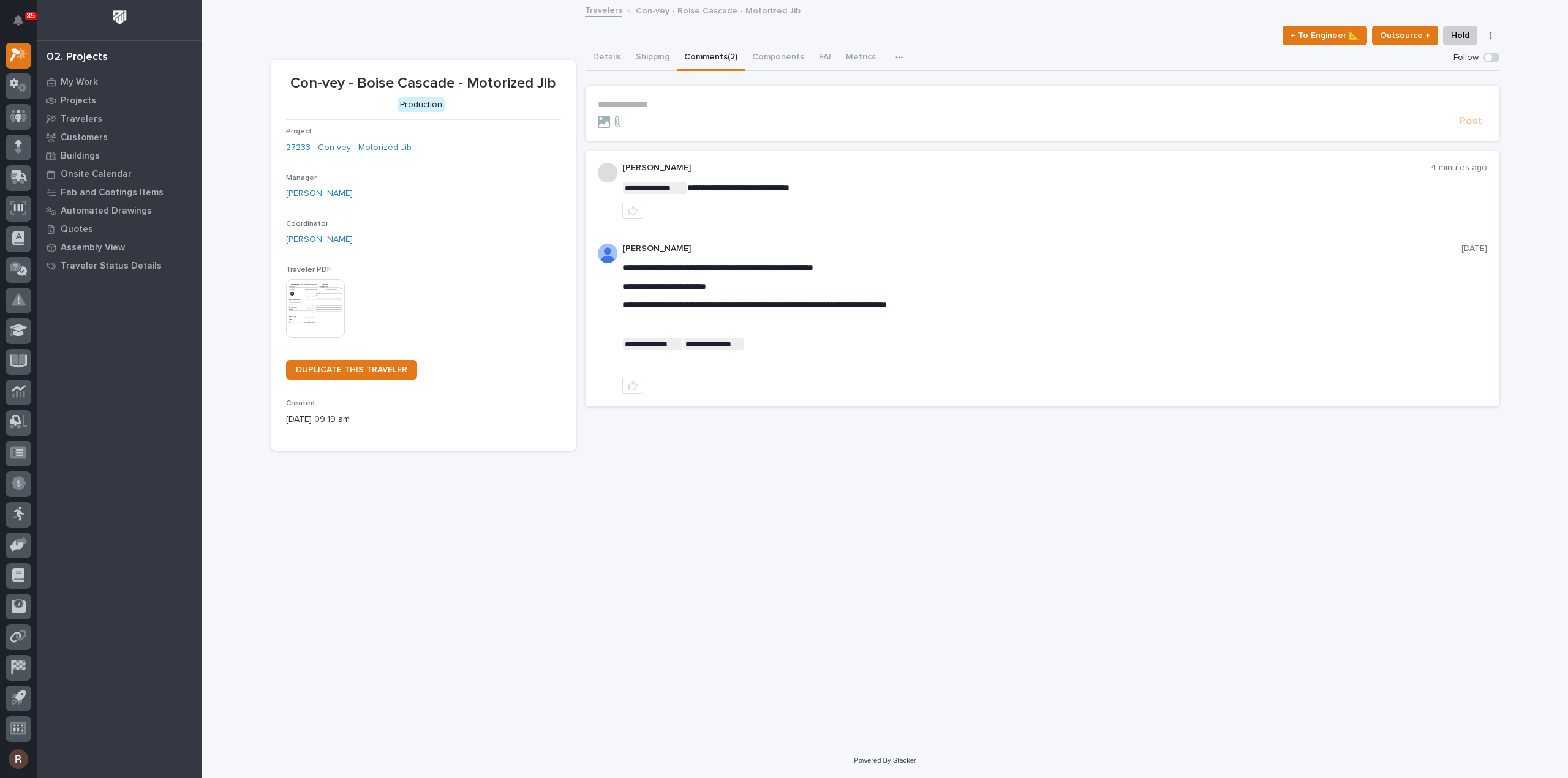
click at [643, 98] on section "**********" at bounding box center [1042, 113] width 914 height 55
click at [643, 103] on p "**********" at bounding box center [1042, 104] width 889 height 10
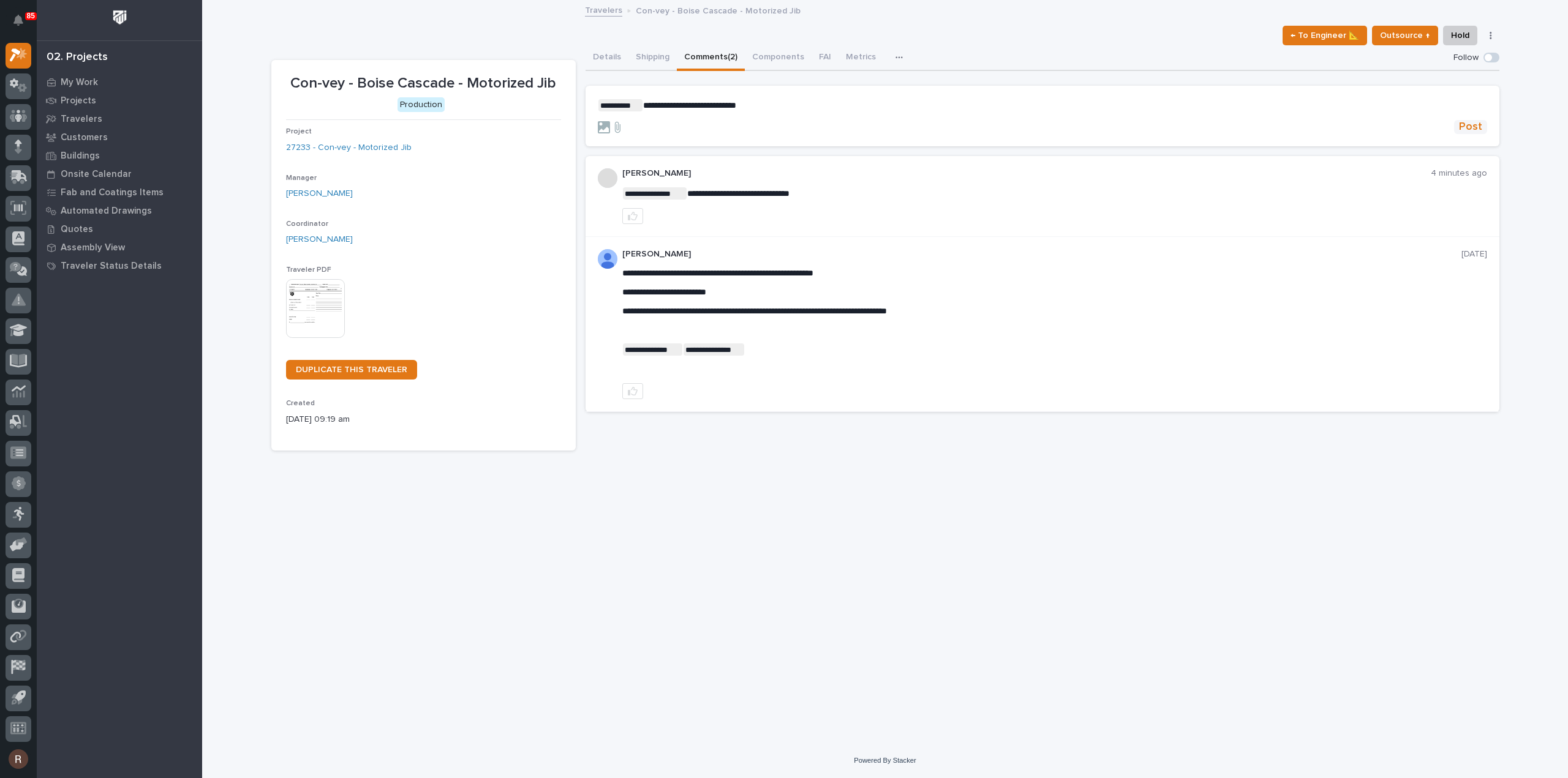
click at [1464, 123] on span "Post" at bounding box center [1470, 126] width 24 height 14
